Goal: Task Accomplishment & Management: Use online tool/utility

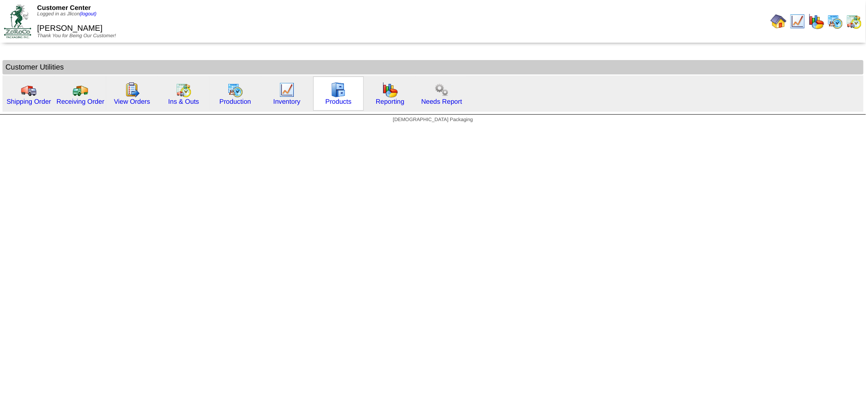
click at [333, 95] on img at bounding box center [339, 90] width 16 height 16
click at [256, 96] on div "Production" at bounding box center [235, 93] width 51 height 34
click at [227, 94] on img at bounding box center [235, 90] width 16 height 16
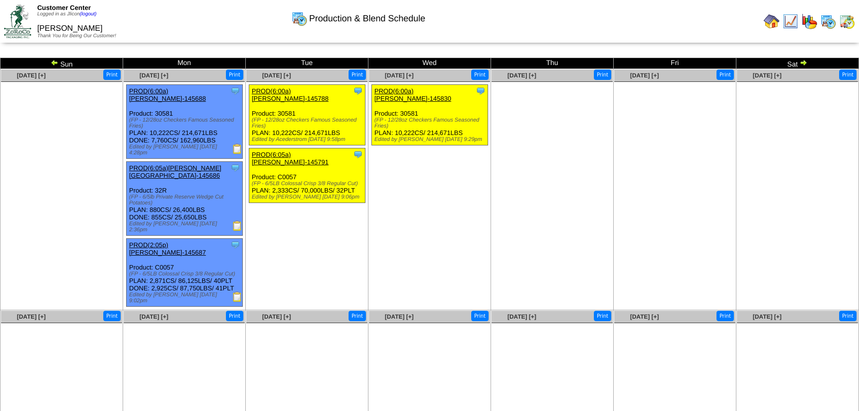
click at [338, 229] on ul "Clone Item PROD(6:00a)Lamb-Weston-145788 Lamb-Weston ScheduleID: 145788 214671 …" at bounding box center [306, 158] width 121 height 149
click at [237, 221] on img at bounding box center [237, 226] width 10 height 10
click at [51, 60] on img at bounding box center [55, 63] width 8 height 8
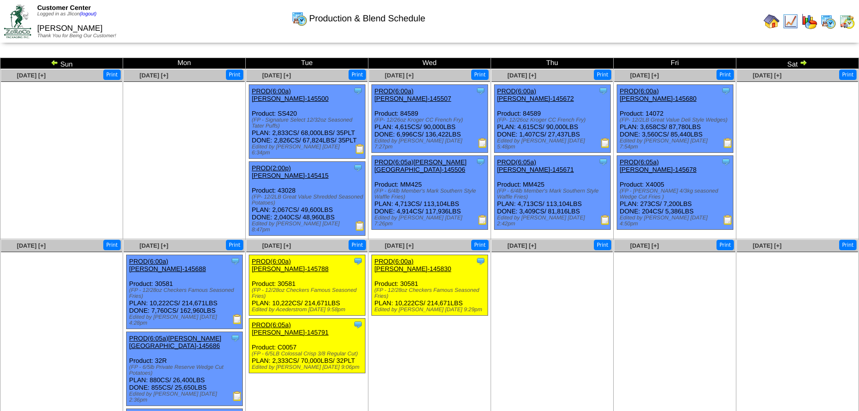
click at [828, 21] on img at bounding box center [828, 21] width 16 height 16
click at [845, 22] on img at bounding box center [847, 21] width 16 height 16
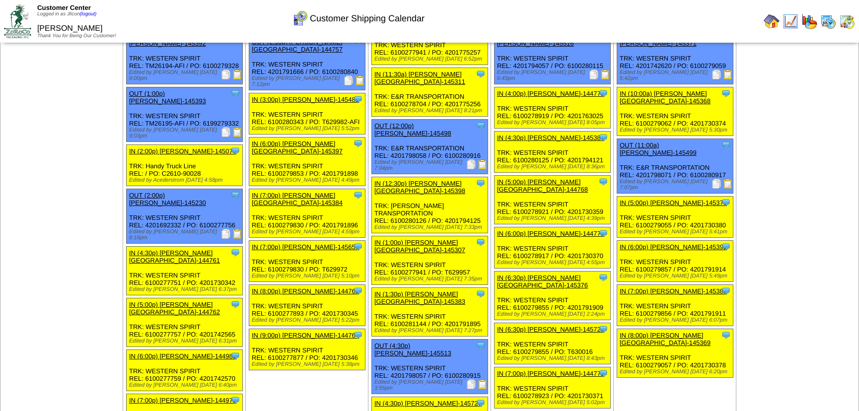
scroll to position [225, 0]
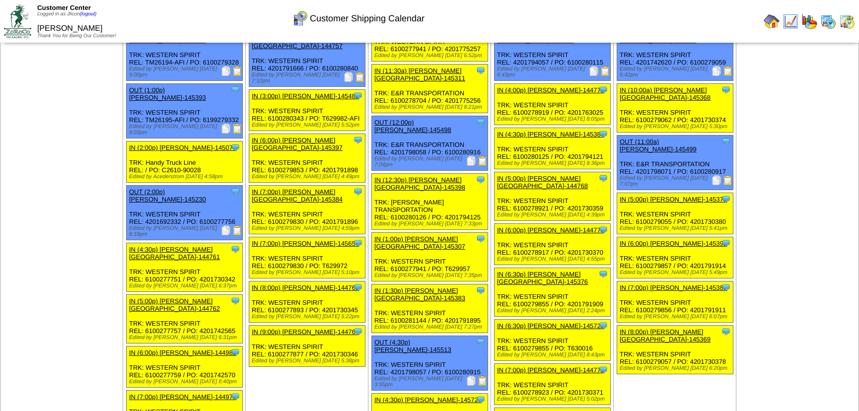
click at [88, 175] on td "[DATE] [+] Print" at bounding box center [61, 285] width 123 height 882
click at [36, 152] on td "Aug 03 [+] Print" at bounding box center [61, 285] width 123 height 882
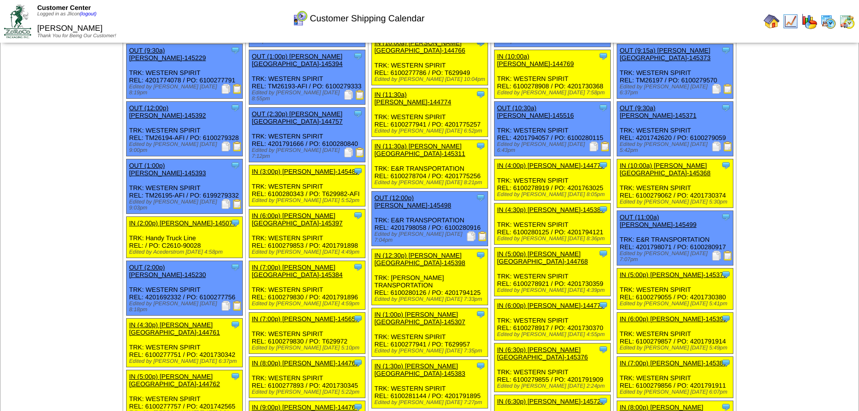
scroll to position [135, 0]
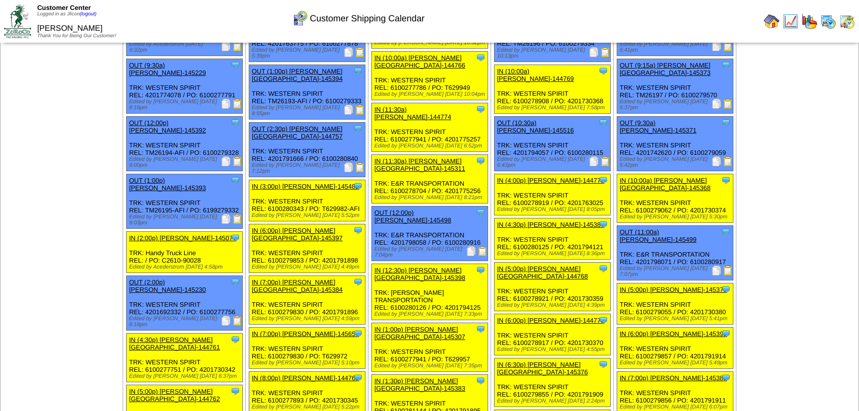
click at [450, 155] on div "Clone Item IN (11:30a) Lamb-Weston-145311 Lamb-Weston ScheduleID: 145311 30 TOT…" at bounding box center [430, 179] width 116 height 49
click at [457, 155] on div "Clone Item IN (11:30a) Lamb-Weston-145311 Lamb-Weston ScheduleID: 145311 30 TOT…" at bounding box center [430, 179] width 116 height 49
click at [457, 156] on div "Clone Item IN (11:30a) Lamb-Weston-145311 Lamb-Weston ScheduleID: 145311 30 TOT…" at bounding box center [430, 179] width 116 height 49
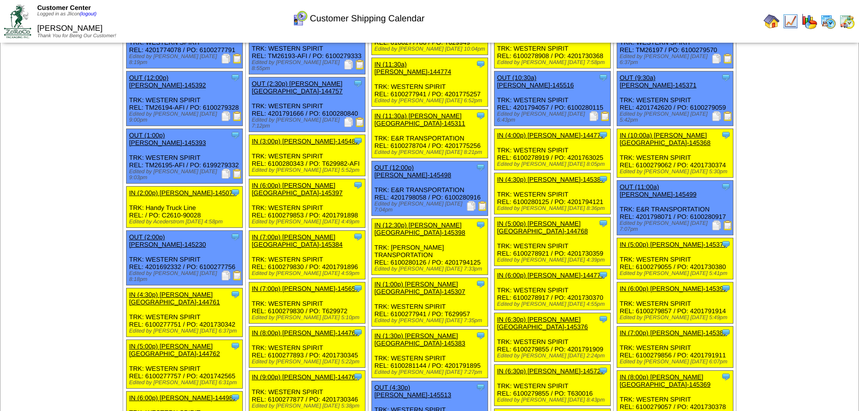
scroll to position [90, 0]
